Goal: Task Accomplishment & Management: Manage account settings

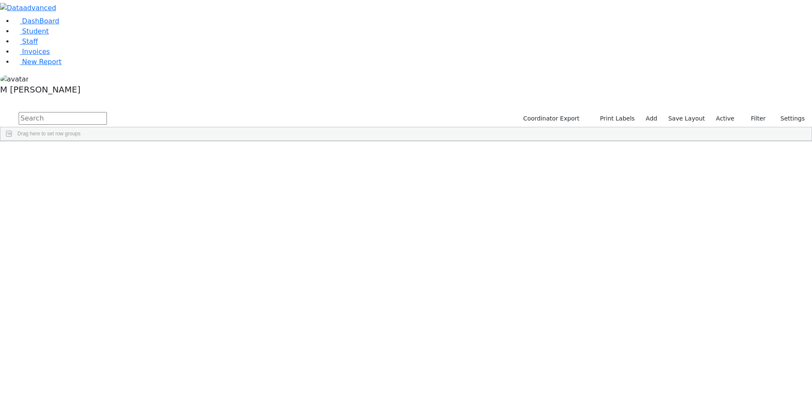
click at [53, 25] on link "DashBoard" at bounding box center [37, 21] width 46 height 8
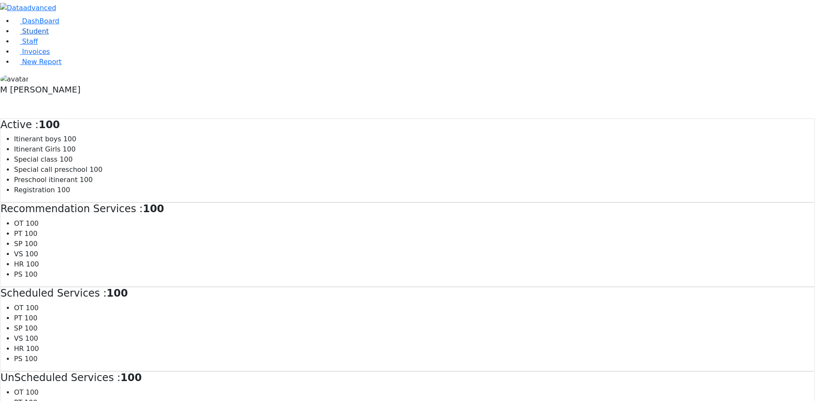
click at [22, 35] on span "Student" at bounding box center [35, 31] width 27 height 8
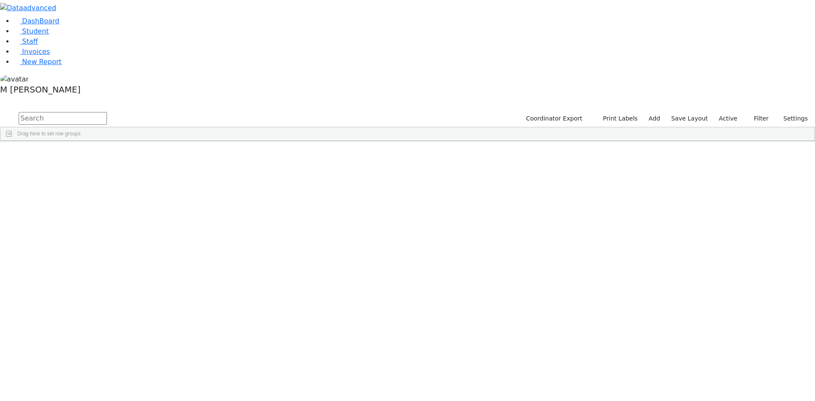
click at [107, 112] on input "text" at bounding box center [63, 118] width 88 height 13
type input "[PERSON_NAME]"
click at [0, 111] on button "submit" at bounding box center [8, 119] width 17 height 16
click at [126, 179] on div "[PERSON_NAME]" at bounding box center [105, 185] width 41 height 12
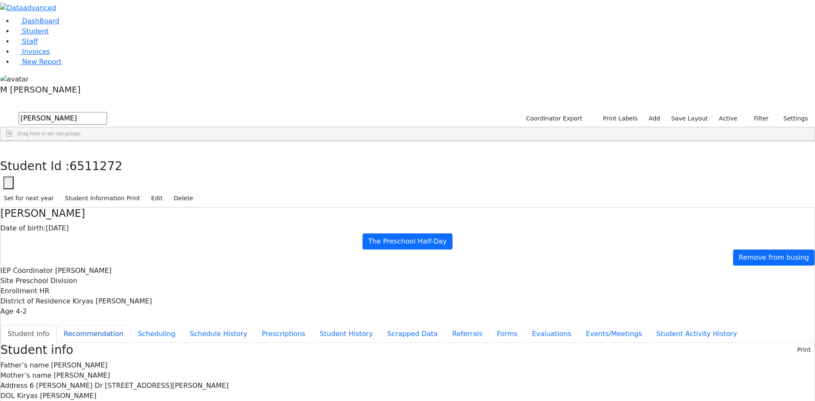
click at [131, 325] on button "Recommendation" at bounding box center [93, 334] width 74 height 18
checkbox input "true"
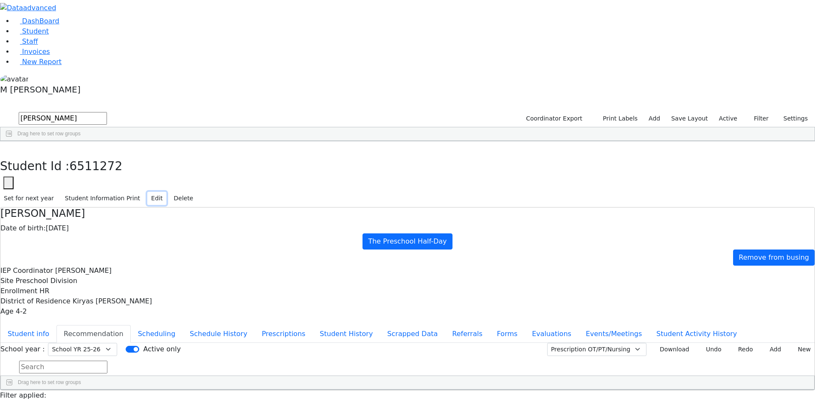
drag, startPoint x: 759, startPoint y: 13, endPoint x: 755, endPoint y: 14, distance: 4.7
click at [166, 192] on button "Edit" at bounding box center [156, 198] width 19 height 13
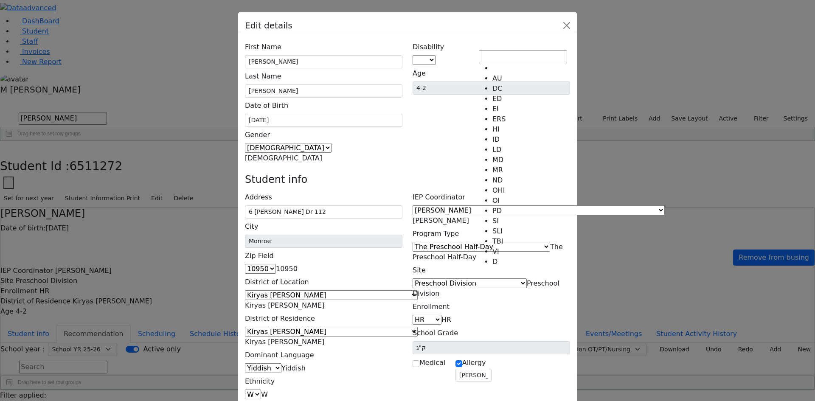
click at [435, 56] on span at bounding box center [435, 60] width 0 height 8
select select "14"
click at [534, 243] on span "The Preschool Half-Day" at bounding box center [487, 252] width 150 height 18
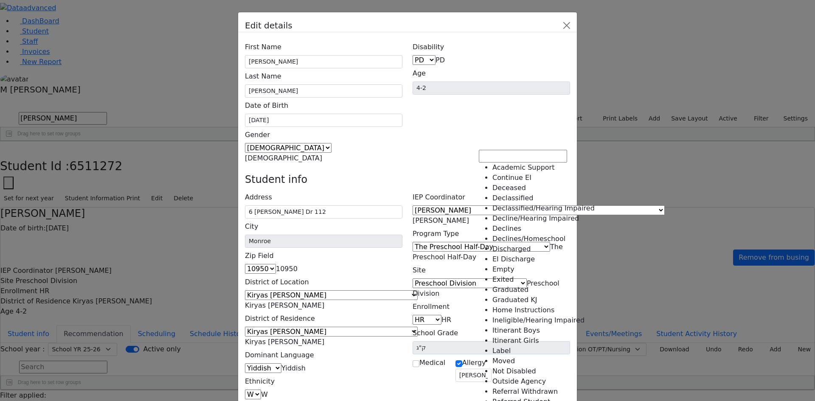
scroll to position [214, 0]
select select "24"
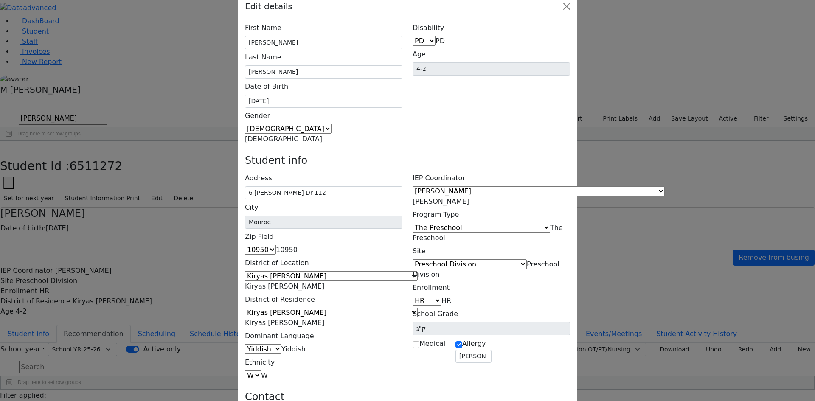
scroll to position [29, 0]
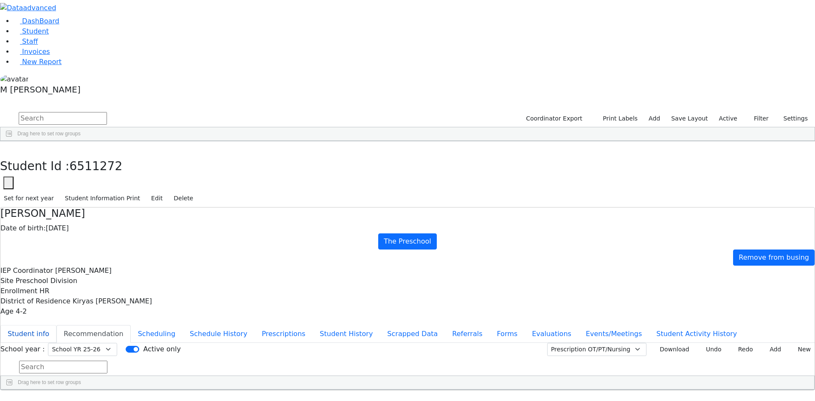
click at [56, 325] on button "Student info" at bounding box center [28, 334] width 56 height 18
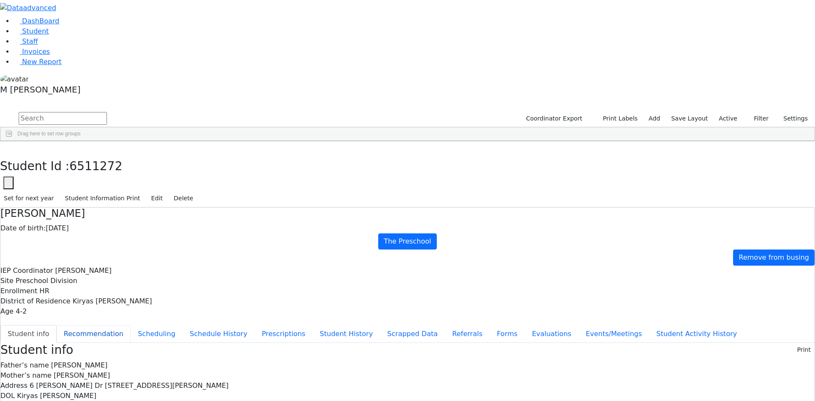
click at [131, 325] on button "Recommendation" at bounding box center [93, 334] width 74 height 18
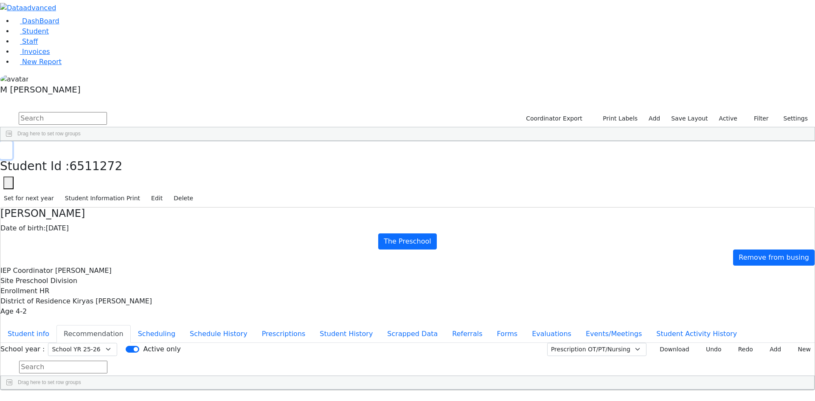
click at [12, 141] on button "button" at bounding box center [6, 150] width 12 height 18
click at [107, 112] on input "text" at bounding box center [63, 118] width 88 height 13
click at [0, 111] on button "submit" at bounding box center [8, 119] width 17 height 16
click at [126, 167] on div "[PERSON_NAME]" at bounding box center [105, 173] width 41 height 12
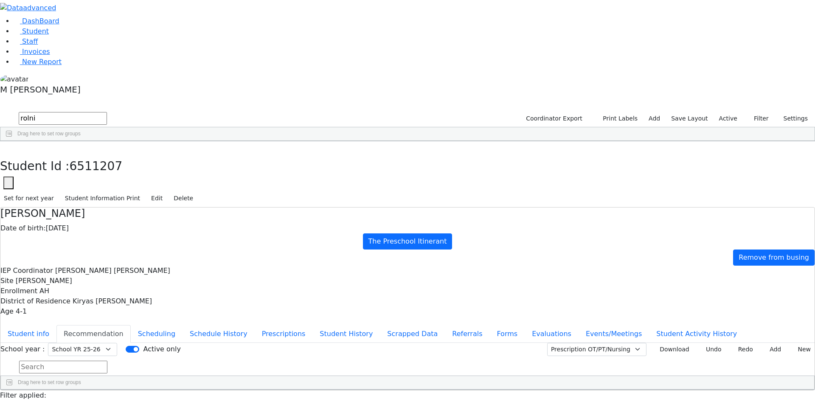
click at [161, 23] on div "DashBoard Student Staff Invoices New Report 3" at bounding box center [407, 222] width 815 height 445
click at [8, 148] on icon "button" at bounding box center [6, 150] width 5 height 5
drag, startPoint x: 151, startPoint y: 34, endPoint x: 100, endPoint y: 34, distance: 50.5
click at [100, 111] on div "rolni Coordinator Export Print Labels Add Save Layout Active Filter All Active …" at bounding box center [407, 126] width 815 height 31
click at [107, 112] on input "ja" at bounding box center [63, 118] width 88 height 13
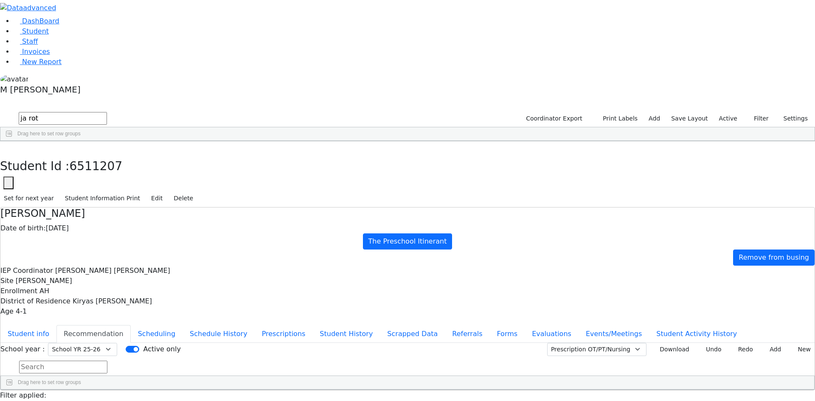
click at [0, 111] on button "submit" at bounding box center [8, 119] width 17 height 16
click at [246, 167] on div "[PERSON_NAME]" at bounding box center [225, 173] width 41 height 12
click at [117, 343] on select "Select School YR Summer YR 25 School YR 25-26 Summer YR 25 School YR 24-25 Summ…" at bounding box center [82, 349] width 69 height 13
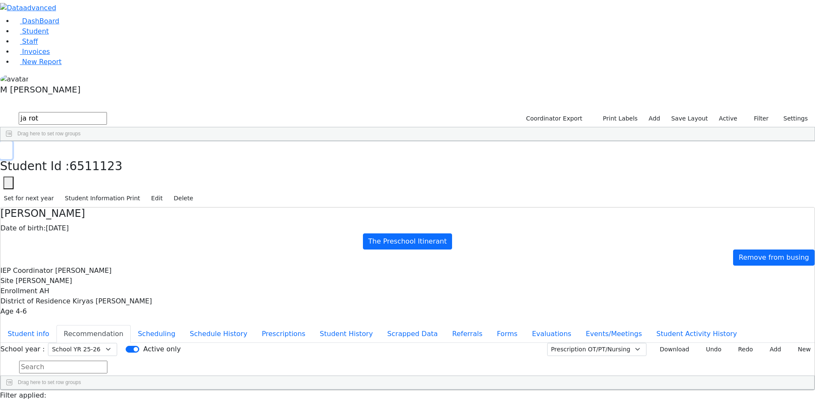
click at [4, 148] on use "button" at bounding box center [4, 148] width 0 height 0
drag, startPoint x: 152, startPoint y: 39, endPoint x: 100, endPoint y: 30, distance: 53.0
click at [100, 111] on div "ja rot Coordinator Export Print Labels Add Save Layout Active Filter All Active…" at bounding box center [407, 126] width 815 height 31
click at [123, 179] on div "[PERSON_NAME]" at bounding box center [101, 185] width 41 height 12
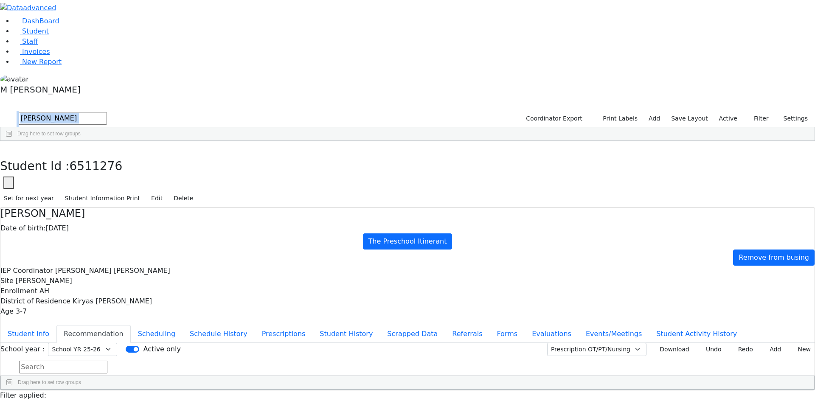
click at [157, 14] on div "DashBoard Student Staff Invoices New Report 4" at bounding box center [407, 222] width 815 height 445
click at [12, 141] on button "button" at bounding box center [6, 150] width 12 height 18
click at [107, 112] on input "[PERSON_NAME]" at bounding box center [63, 118] width 88 height 13
type input "R"
type input "ruttn"
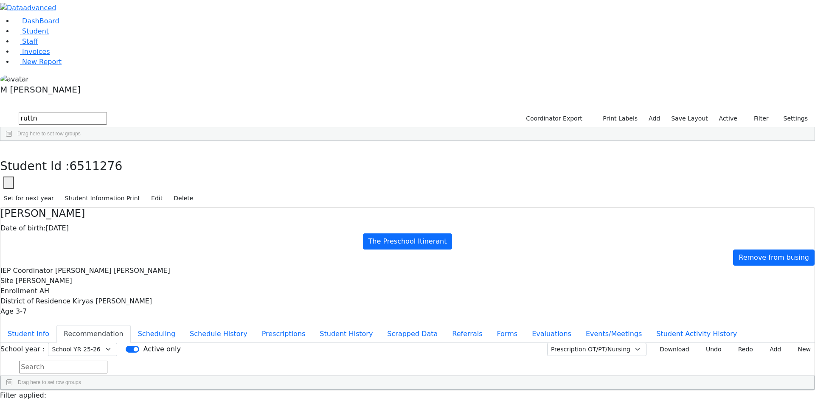
click at [123, 155] on div "[PERSON_NAME]" at bounding box center [101, 161] width 41 height 12
